Goal: Complete application form

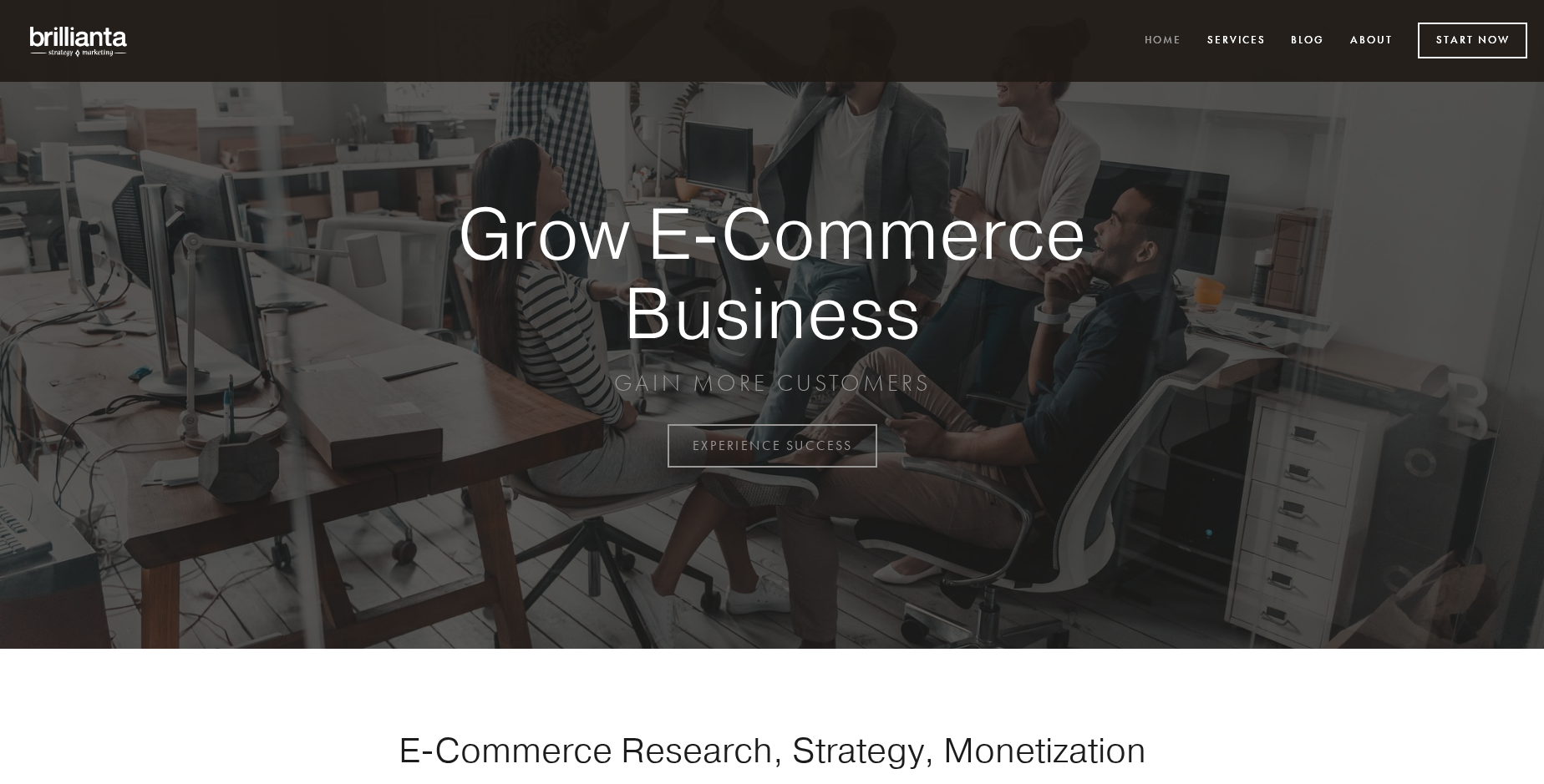
scroll to position [4377, 0]
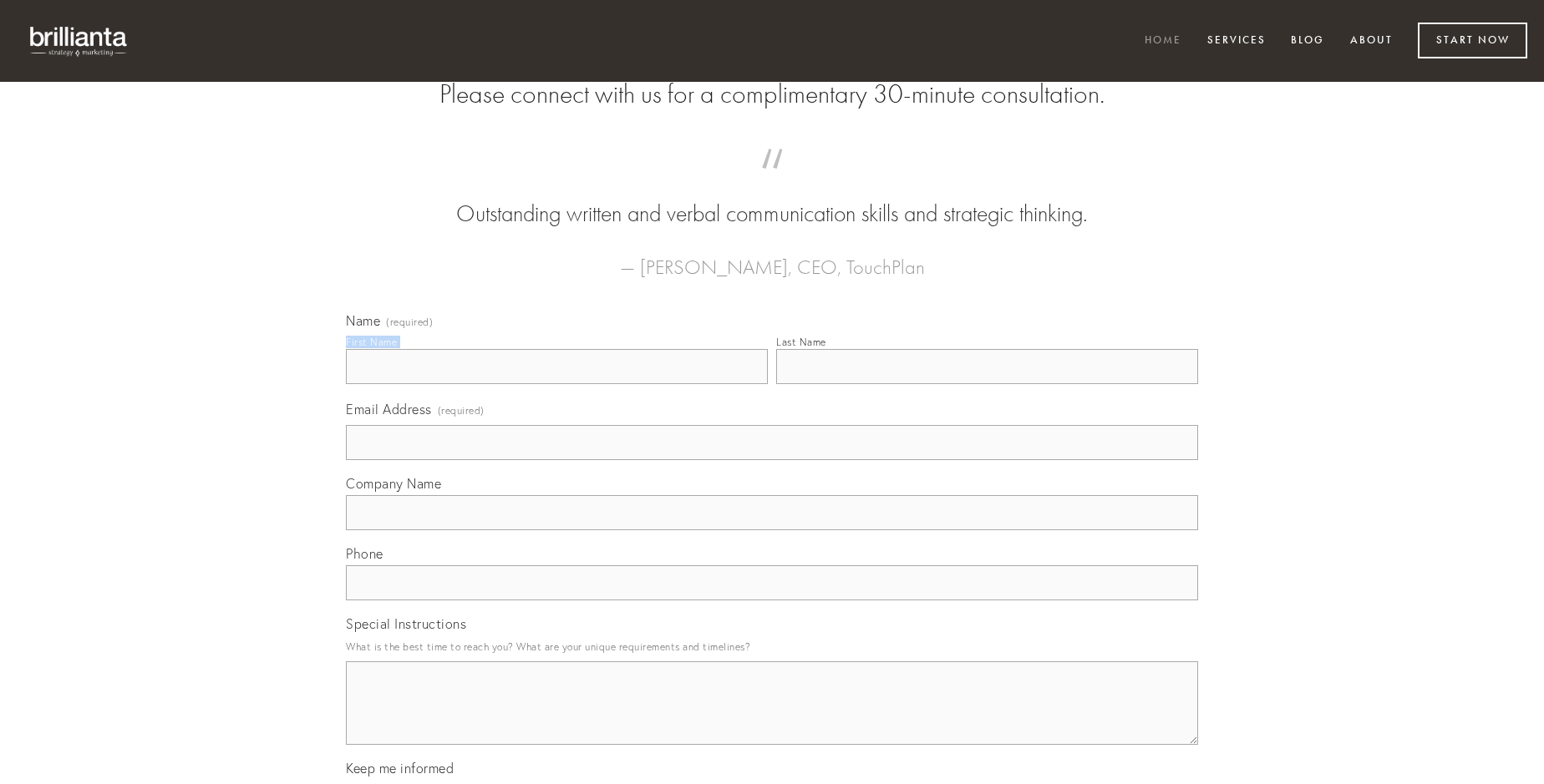
type input "[PERSON_NAME]"
click at [987, 384] on input "Last Name" at bounding box center [987, 366] width 422 height 35
type input "[PERSON_NAME]"
click at [772, 460] on input "Email Address (required)" at bounding box center [771, 442] width 852 height 35
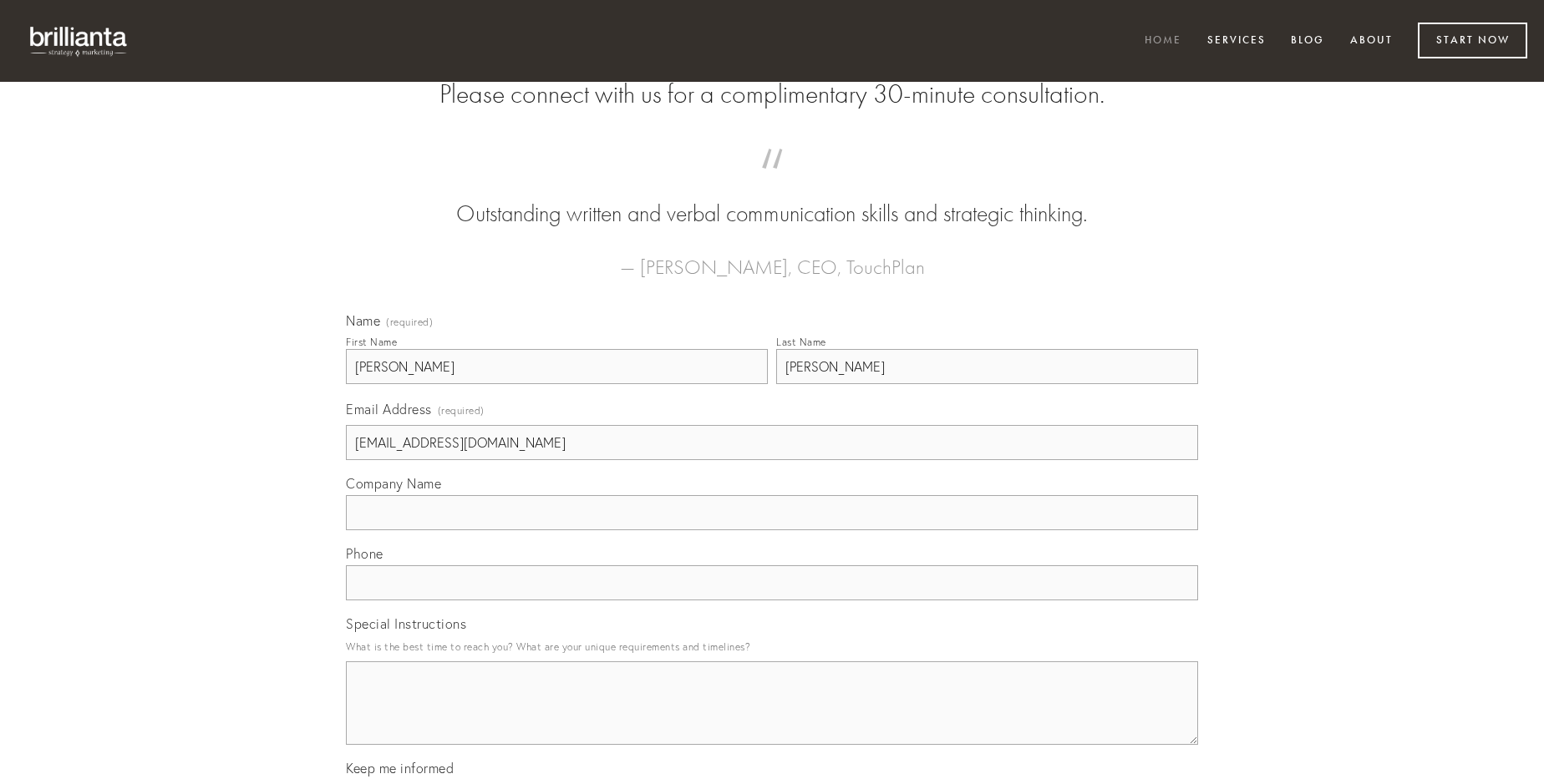
type input "[EMAIL_ADDRESS][DOMAIN_NAME]"
click at [772, 530] on input "Company Name" at bounding box center [771, 512] width 852 height 35
type input "[PERSON_NAME]"
click at [772, 601] on input "text" at bounding box center [771, 582] width 852 height 35
click at [772, 718] on textarea "Special Instructions" at bounding box center [771, 703] width 852 height 84
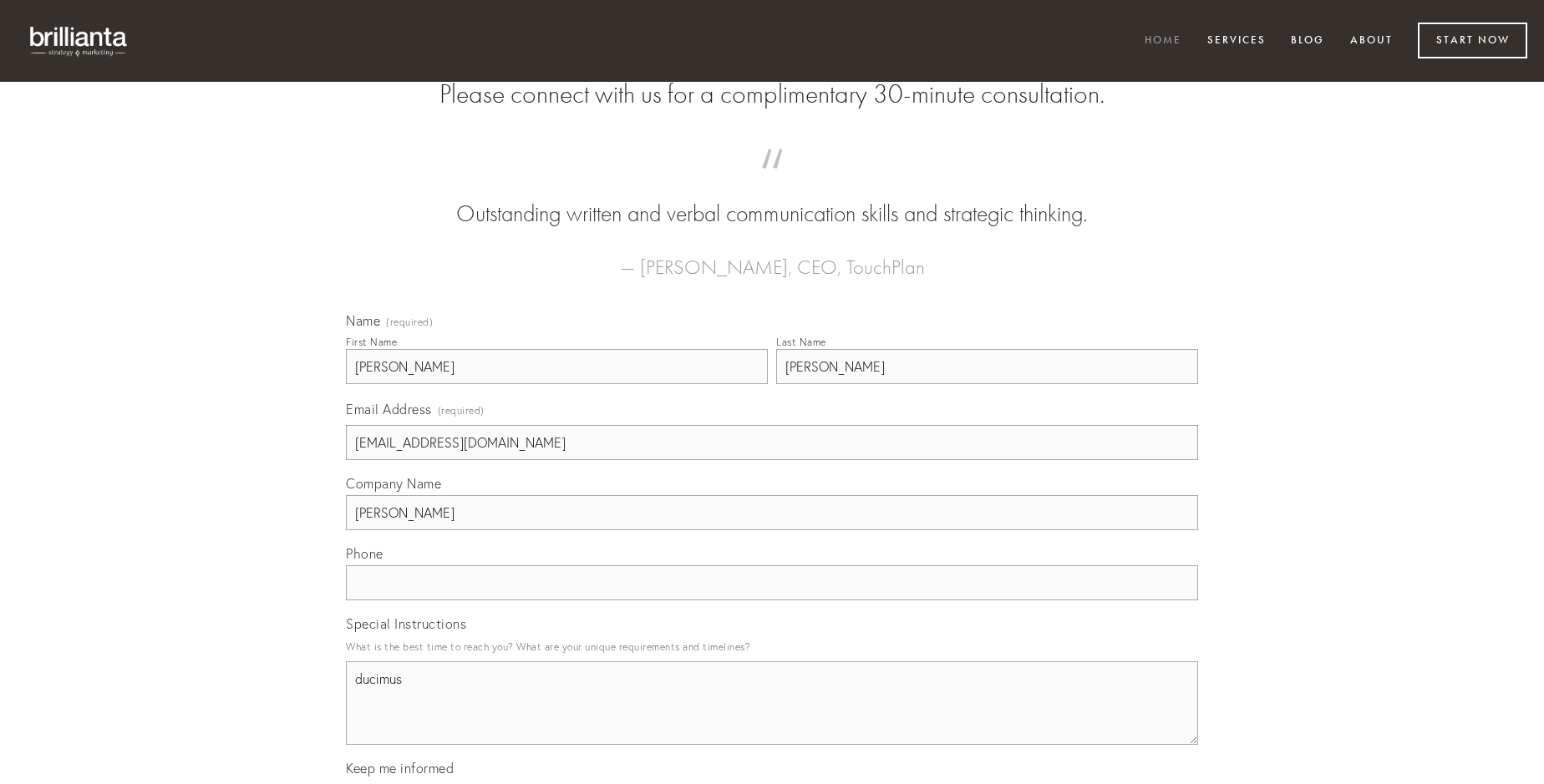
type textarea "ducimus"
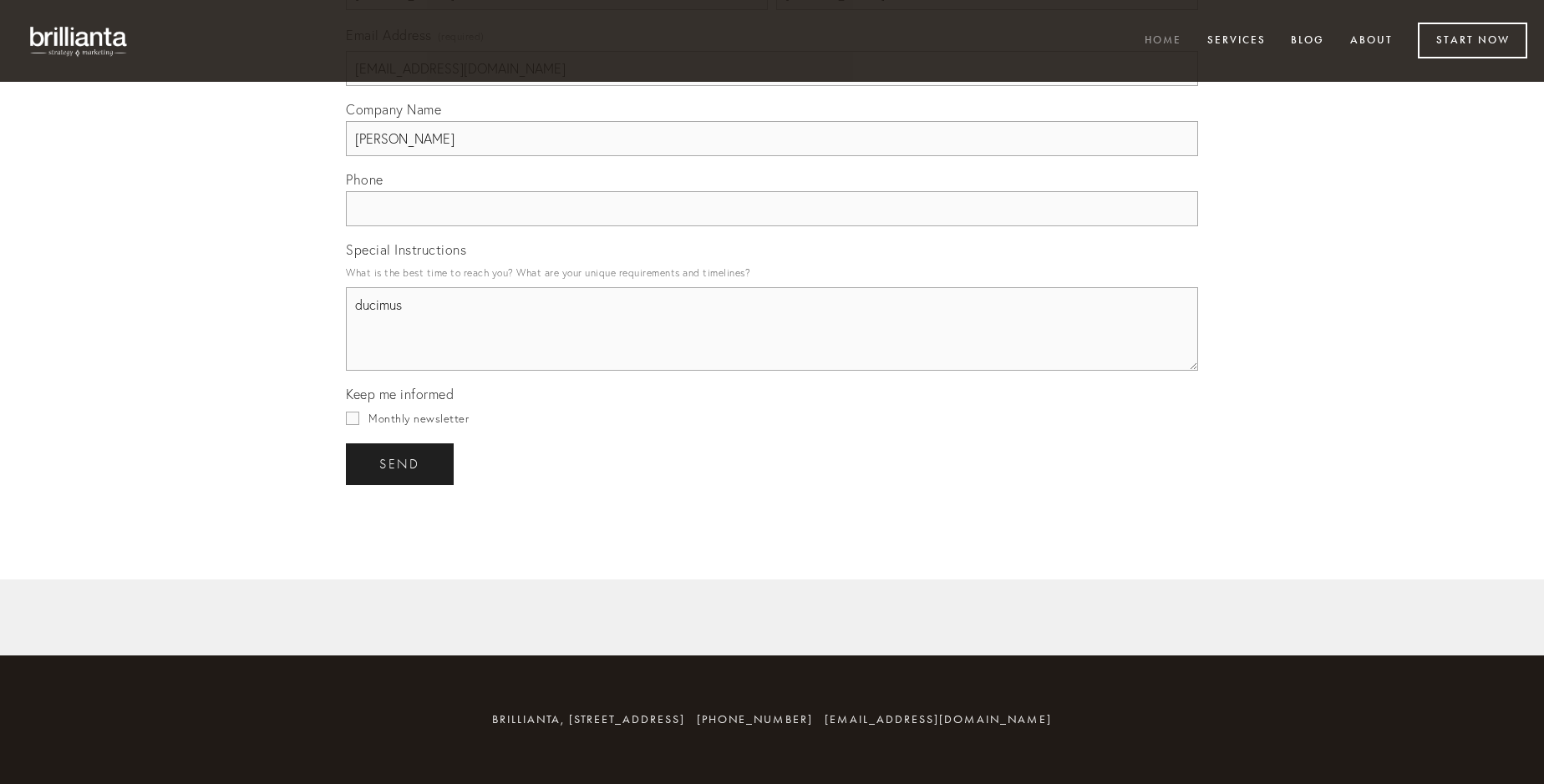
click at [401, 464] on span "send" at bounding box center [400, 464] width 41 height 15
